Goal: Task Accomplishment & Management: Use online tool/utility

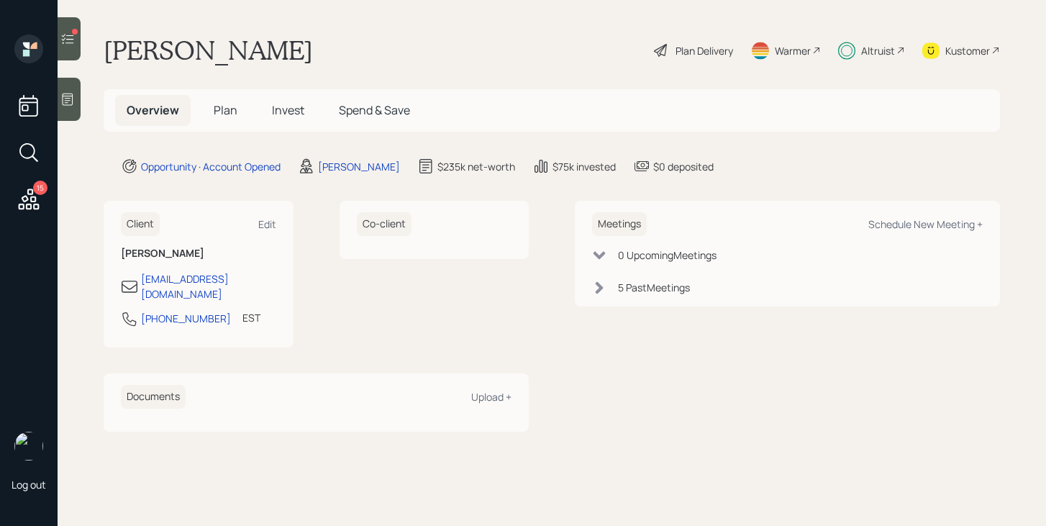
click at [231, 118] on span "Plan" at bounding box center [226, 110] width 24 height 16
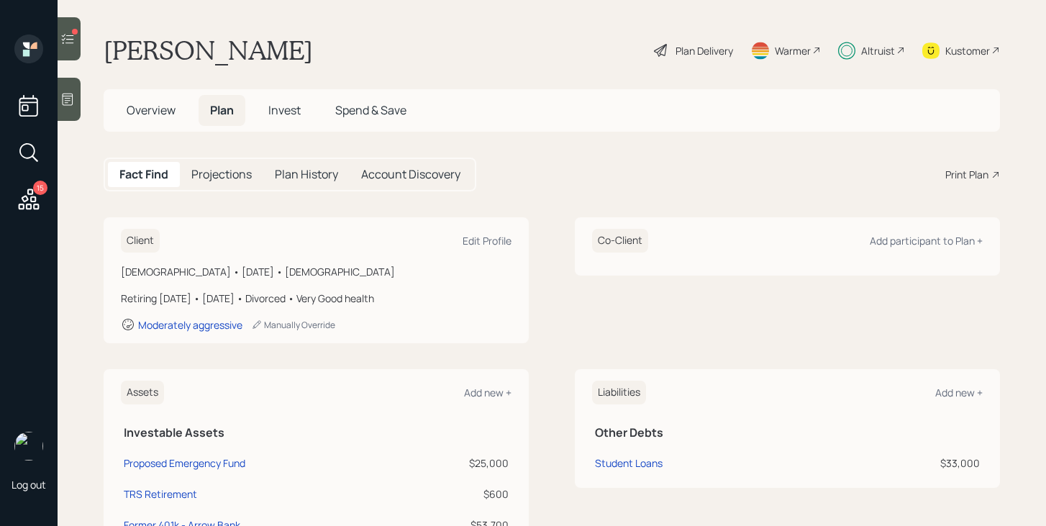
click at [73, 45] on icon at bounding box center [67, 39] width 14 height 14
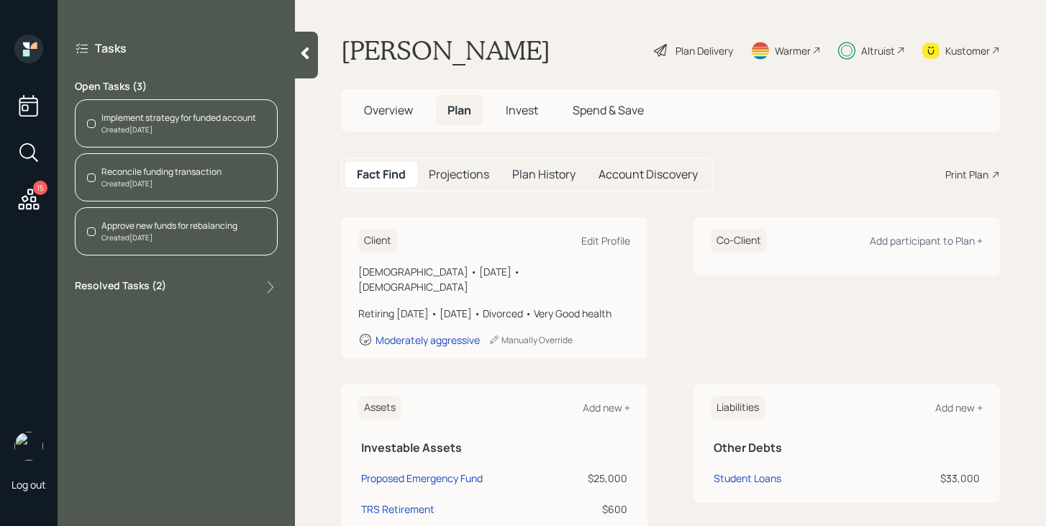
click at [160, 121] on div "Implement strategy for funded account" at bounding box center [178, 117] width 155 height 13
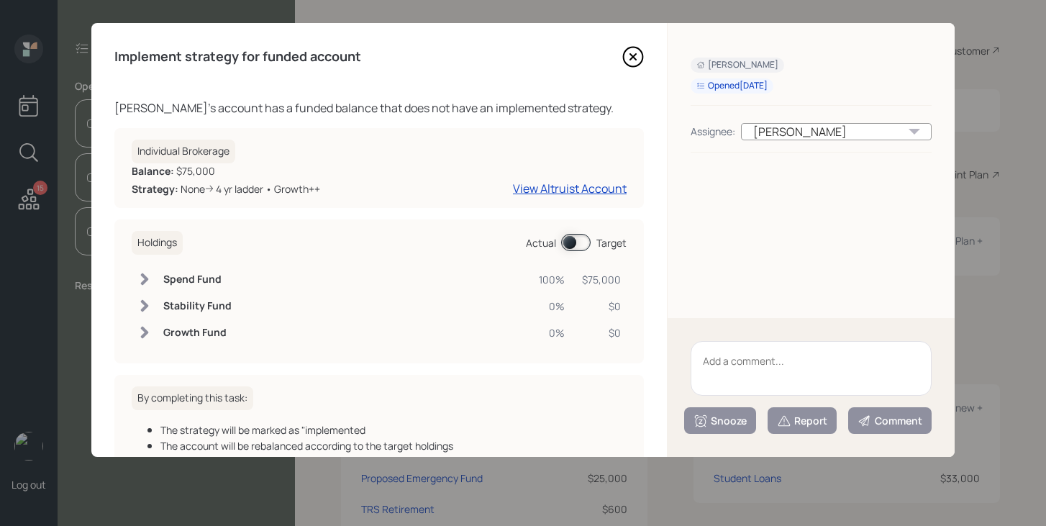
click at [633, 60] on icon at bounding box center [633, 57] width 22 height 22
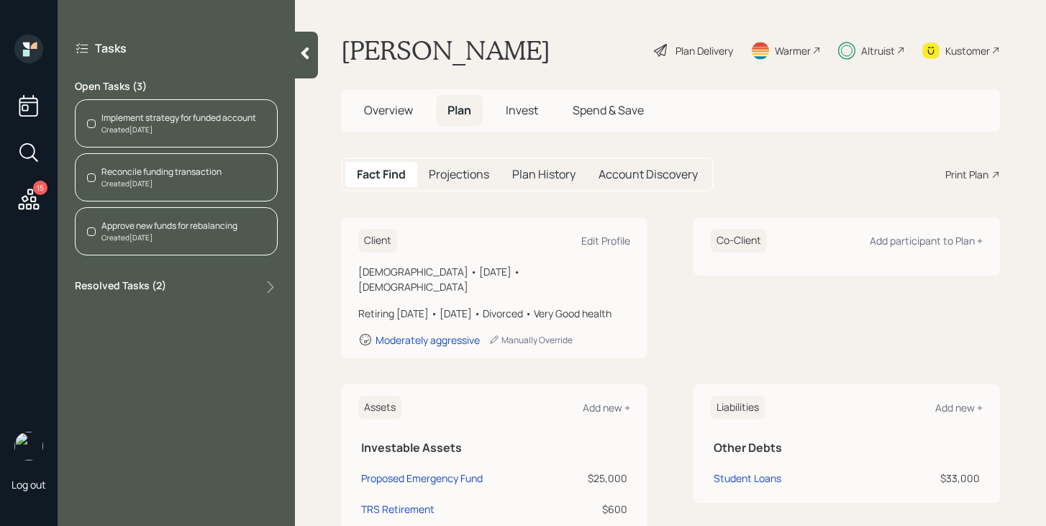
click at [522, 124] on h5 "Invest" at bounding box center [521, 110] width 55 height 31
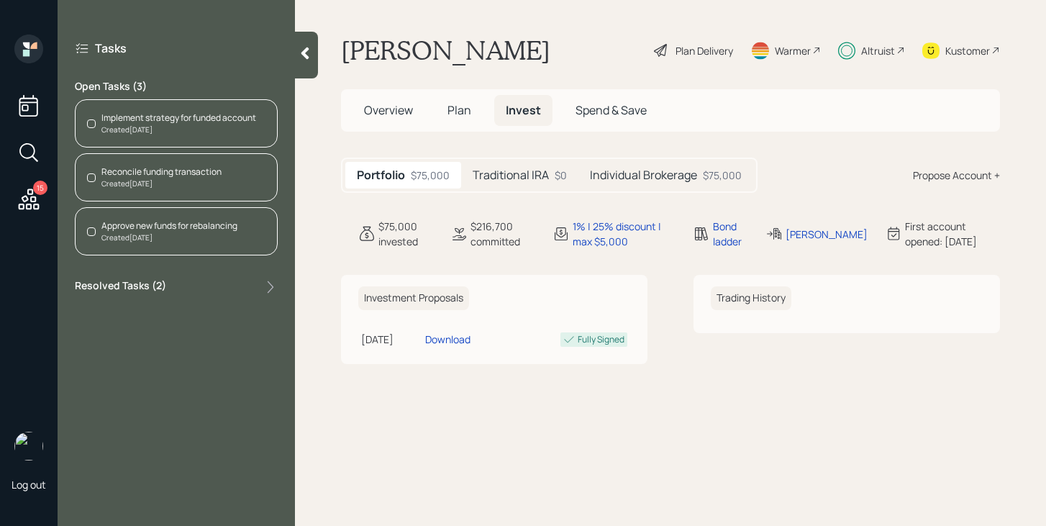
click at [215, 130] on div "Created [DATE]" at bounding box center [178, 129] width 155 height 11
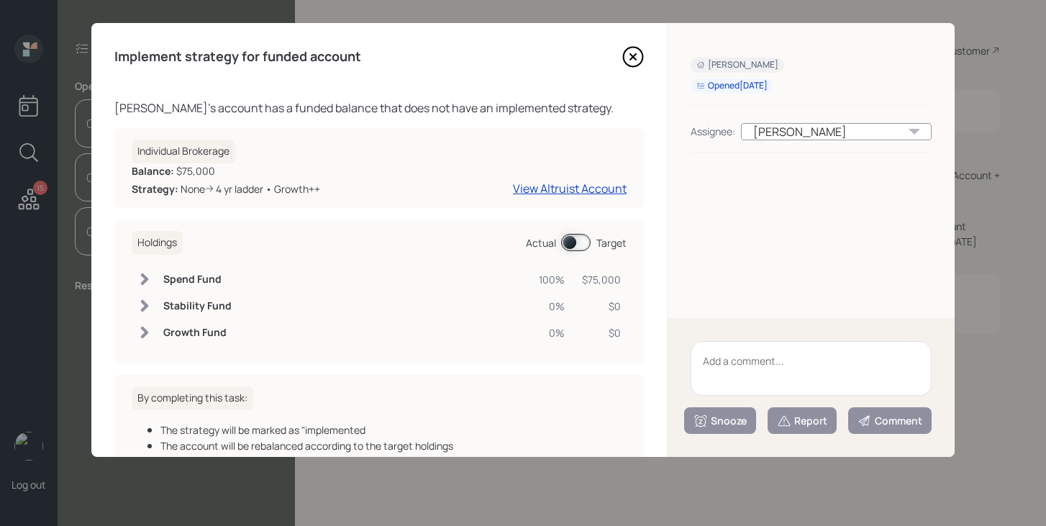
scroll to position [92, 0]
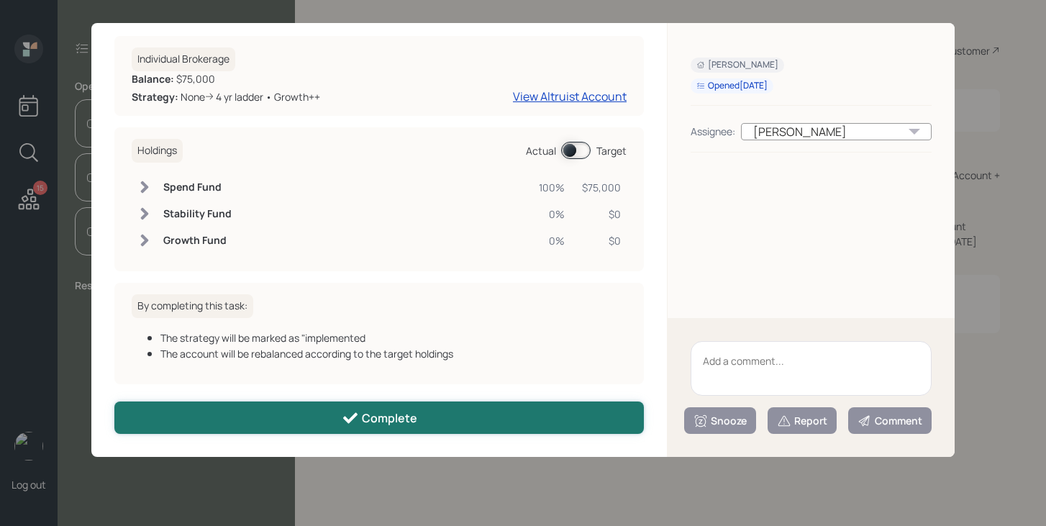
click at [399, 415] on div "Complete" at bounding box center [380, 417] width 76 height 17
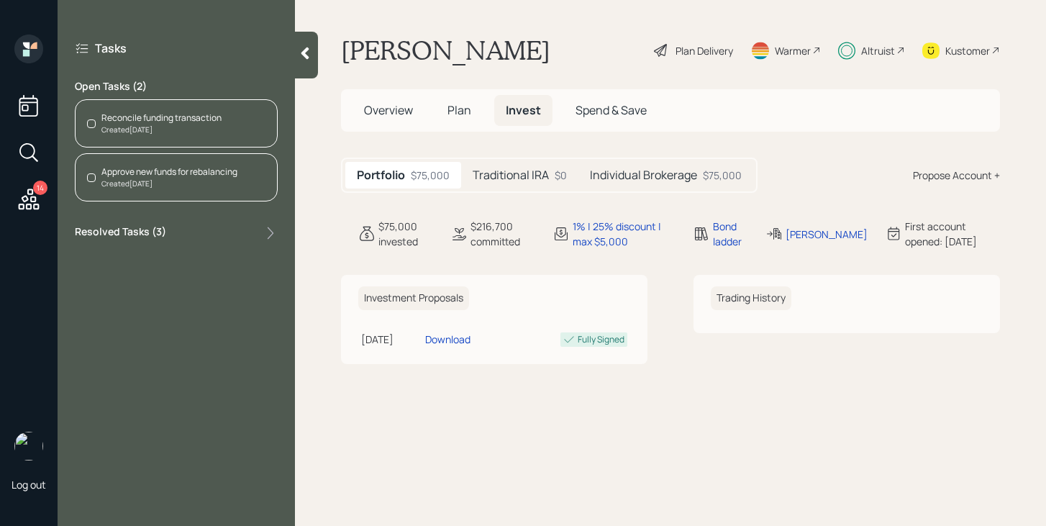
click at [213, 131] on div "Created [DATE]" at bounding box center [161, 129] width 120 height 11
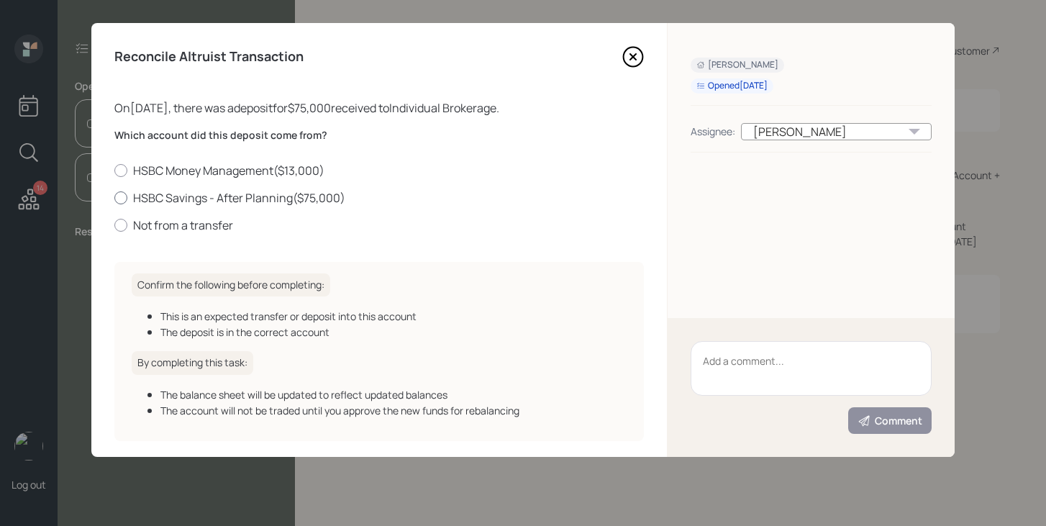
click at [201, 199] on label "HSBC Savings - After Planning ( $75,000 )" at bounding box center [378, 198] width 529 height 16
click at [114, 198] on input "HSBC Savings - After Planning ( $75,000 )" at bounding box center [114, 197] width 1 height 1
radio input "true"
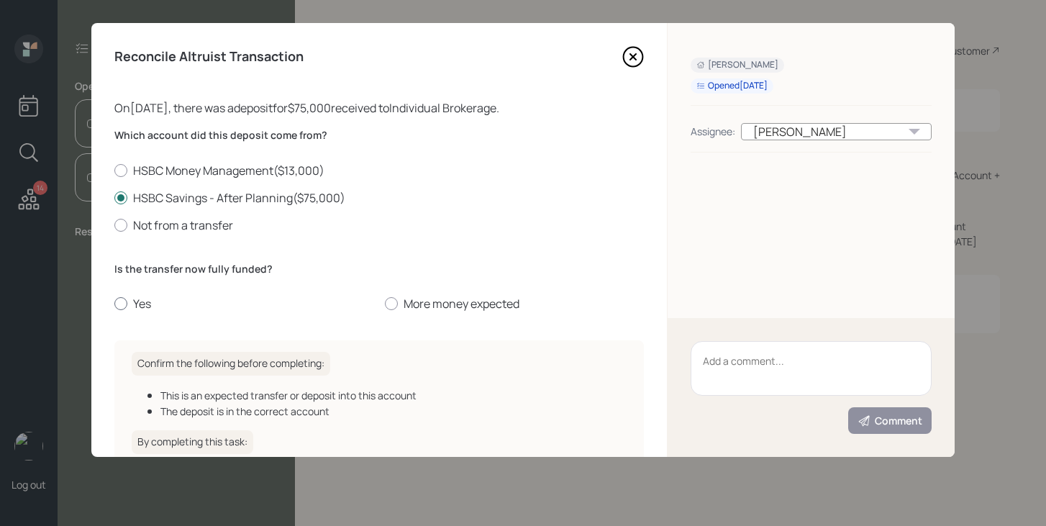
click at [136, 307] on label "Yes" at bounding box center [243, 304] width 259 height 16
click at [114, 304] on input "Yes" at bounding box center [114, 304] width 1 height 1
radio input "true"
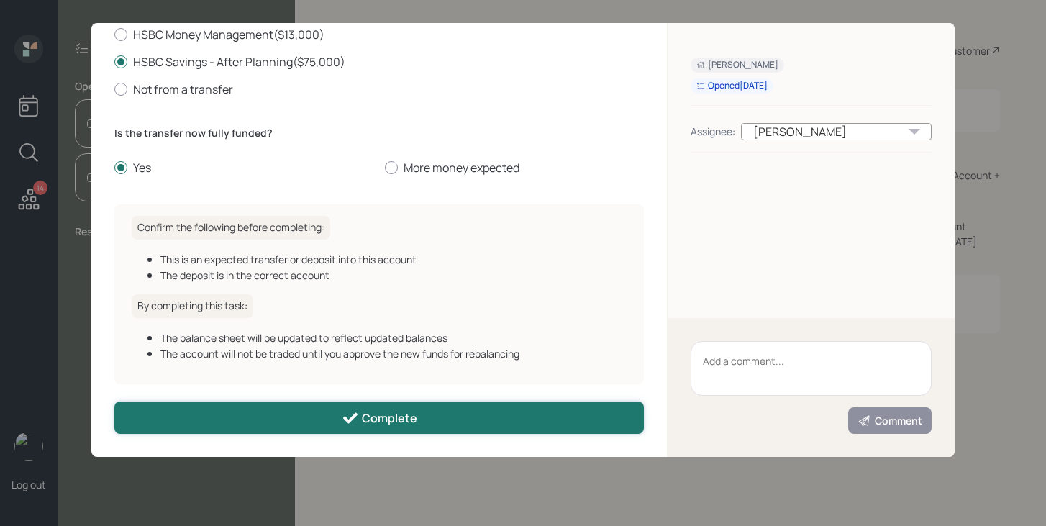
click at [227, 416] on button "Complete" at bounding box center [378, 417] width 529 height 32
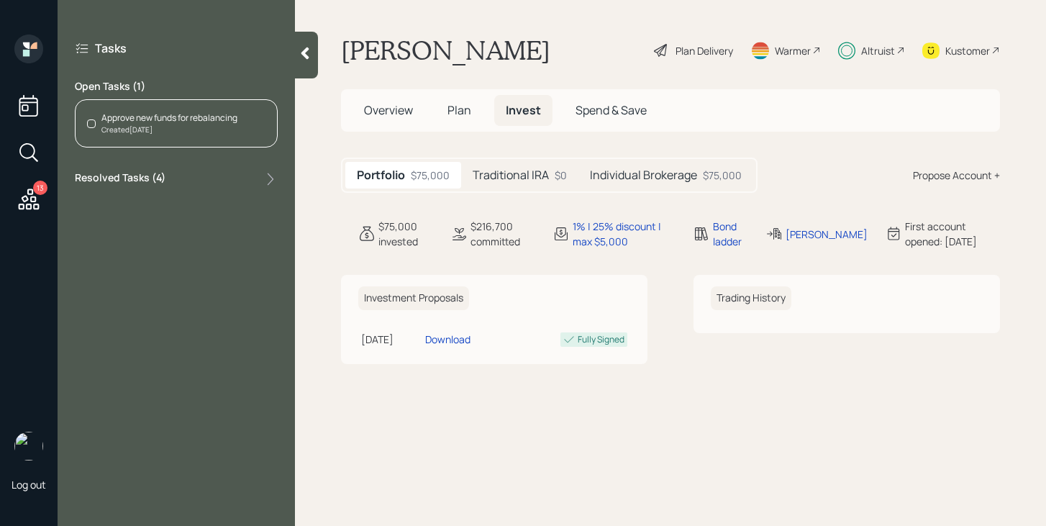
click at [183, 130] on div "Created [DATE]" at bounding box center [169, 129] width 136 height 11
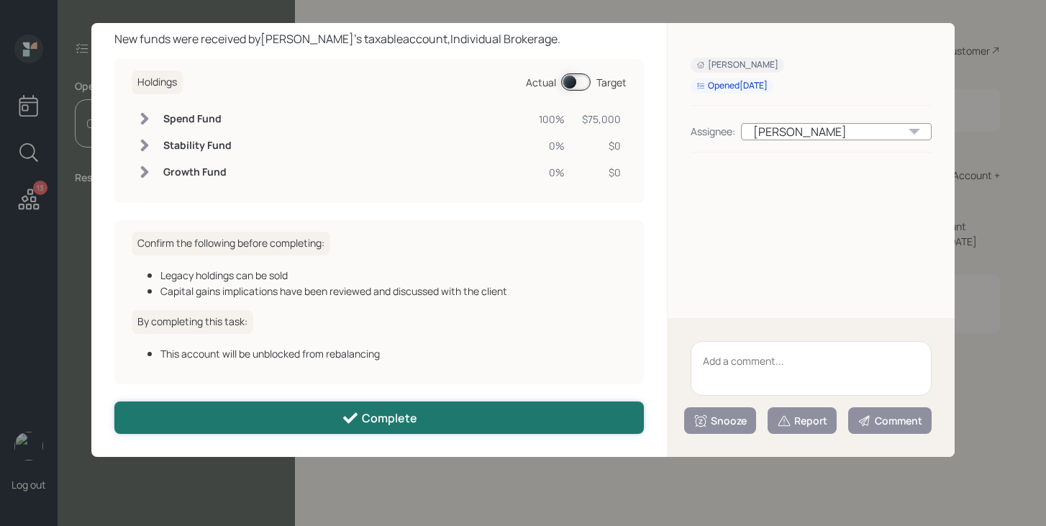
click at [268, 414] on button "Complete" at bounding box center [378, 417] width 529 height 32
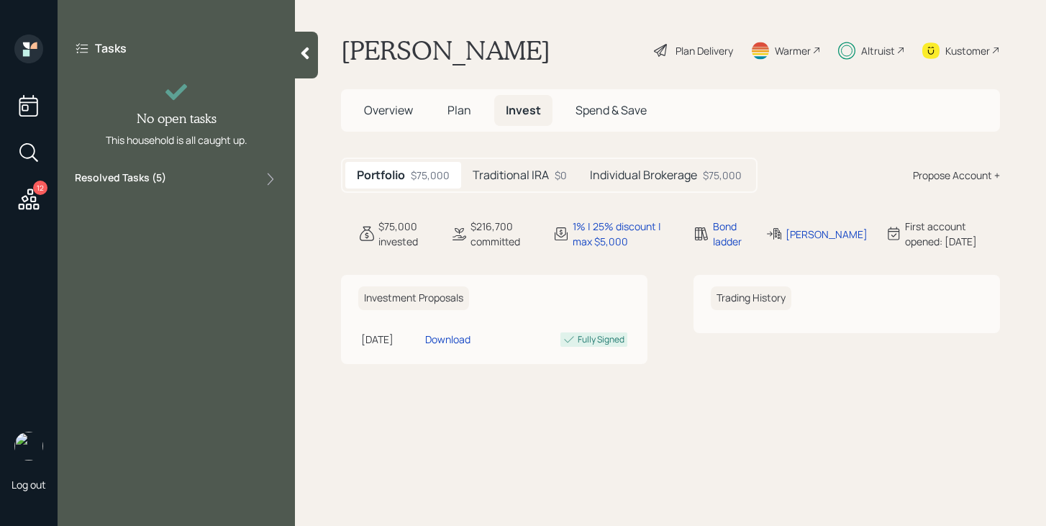
click at [35, 200] on icon at bounding box center [29, 198] width 21 height 21
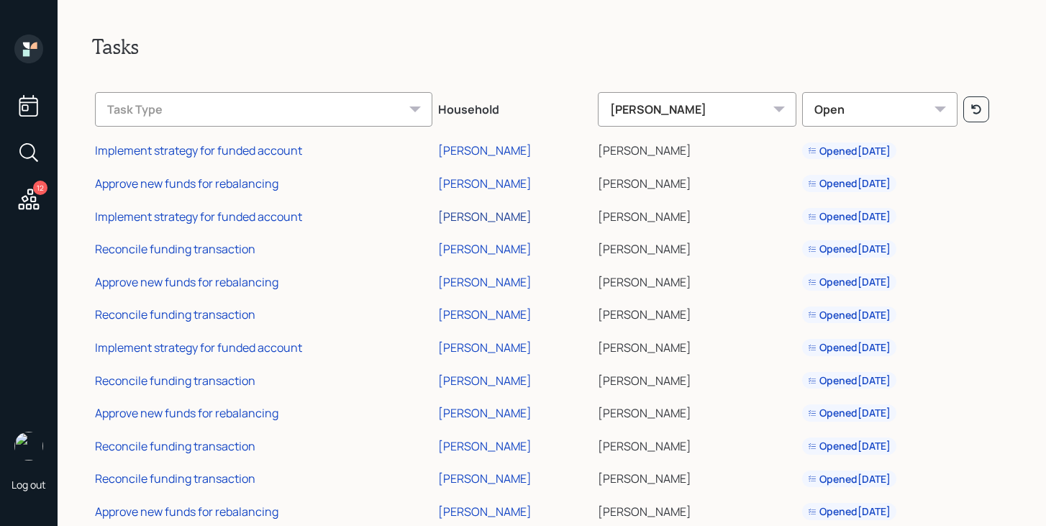
click at [475, 218] on div "[PERSON_NAME]" at bounding box center [485, 217] width 94 height 16
